Goal: Task Accomplishment & Management: Use online tool/utility

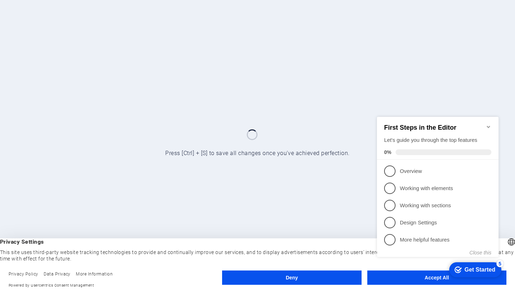
click at [316, 278] on button "Deny" at bounding box center [291, 278] width 139 height 14
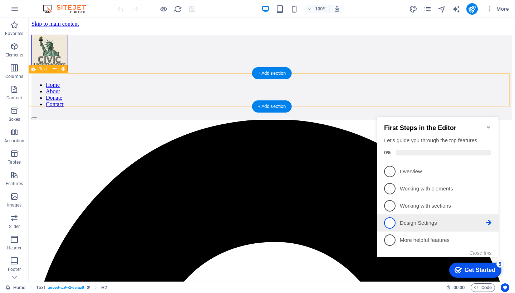
scroll to position [144, 0]
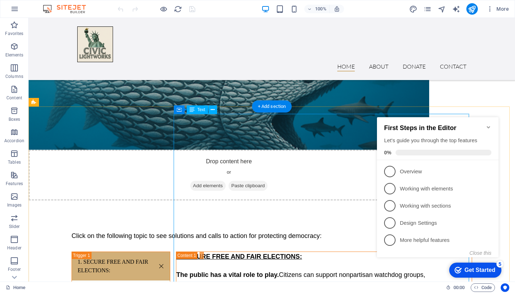
click at [489, 124] on icon "Minimize checklist" at bounding box center [488, 127] width 6 height 6
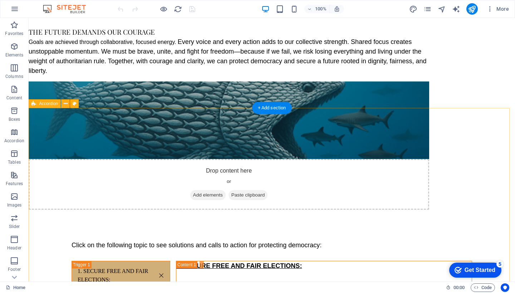
scroll to position [0, 0]
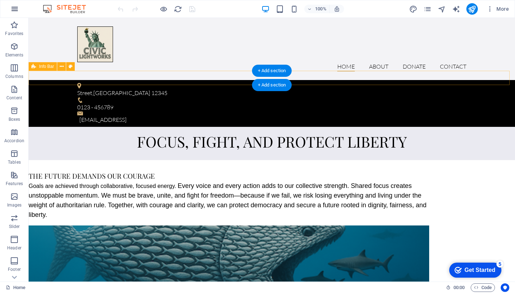
click at [14, 8] on icon "button" at bounding box center [14, 9] width 9 height 9
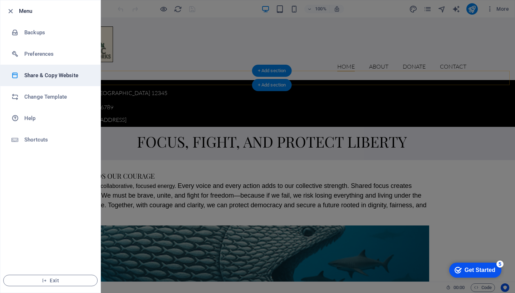
click at [46, 75] on h6 "Share & Copy Website" at bounding box center [57, 75] width 66 height 9
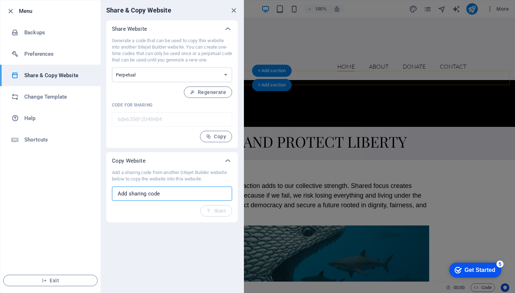
click at [176, 193] on input "text" at bounding box center [172, 194] width 120 height 14
paste input "40aa6f30-2144839"
type input "40aa6f30-2144839"
click at [223, 211] on span "Start" at bounding box center [216, 211] width 20 height 6
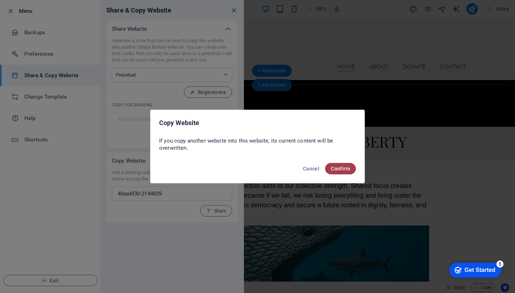
click at [336, 166] on button "Confirm" at bounding box center [340, 168] width 31 height 11
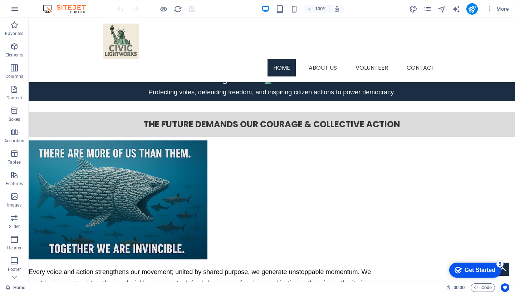
click at [12, 6] on icon "button" at bounding box center [14, 9] width 9 height 9
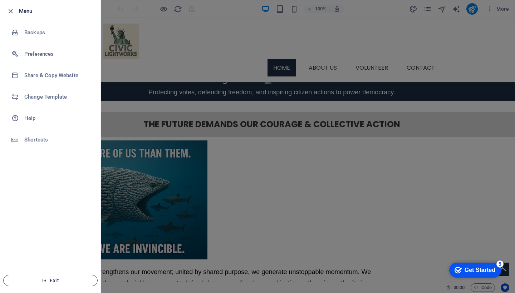
click at [48, 280] on span "Exit" at bounding box center [50, 281] width 82 height 6
